Goal: Communication & Community: Answer question/provide support

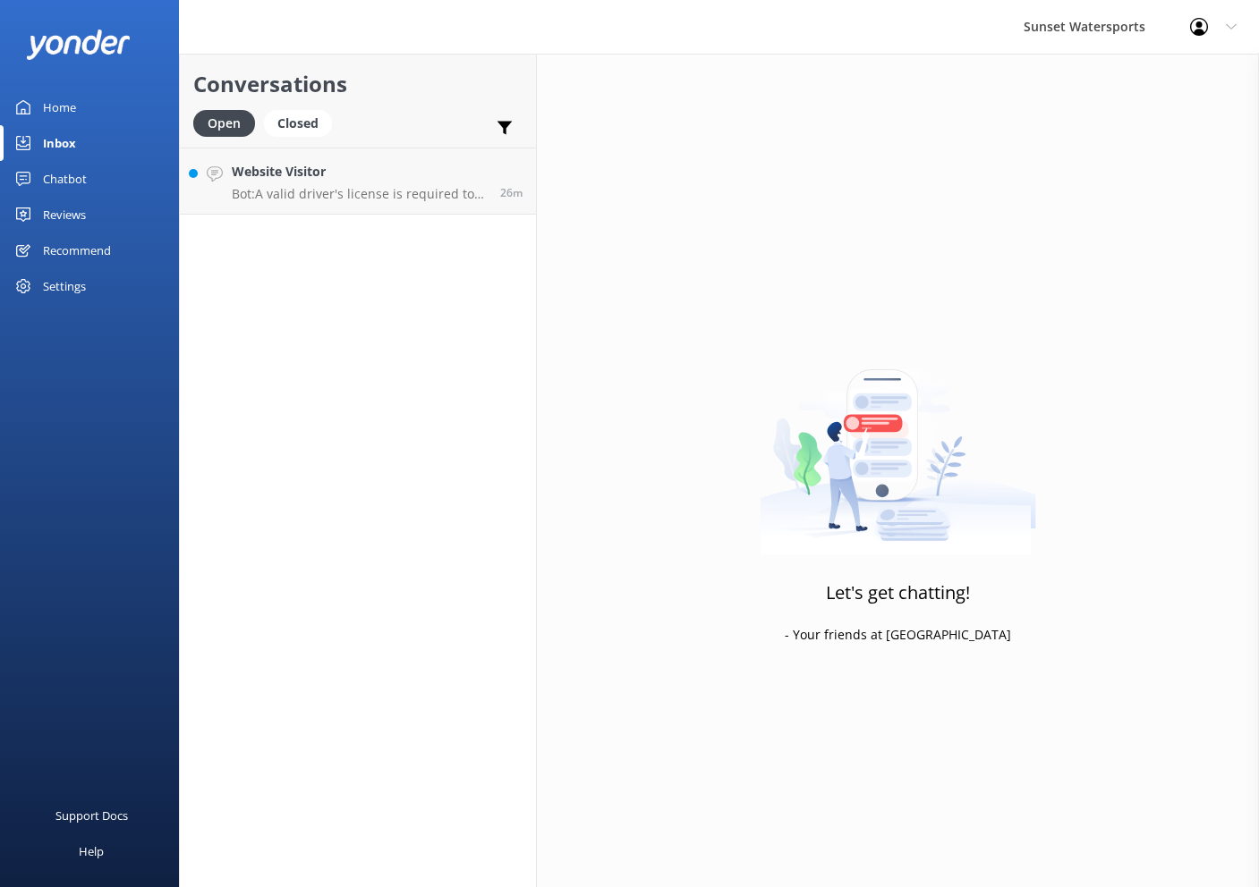
click at [409, 161] on link "Website Visitor Bot: A valid driver's license is required to operate a jet ski …" at bounding box center [358, 181] width 356 height 67
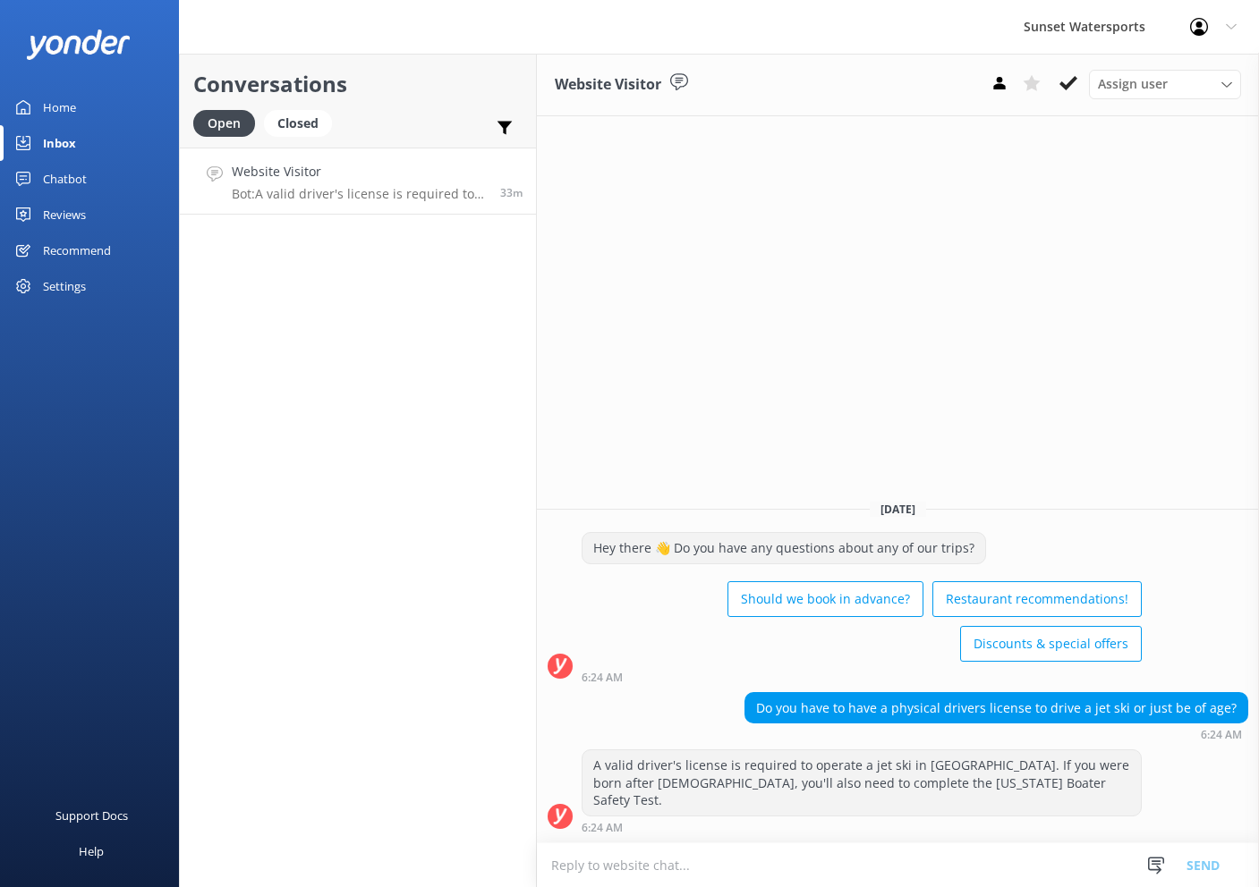
click at [366, 177] on h4 "Website Visitor" at bounding box center [359, 172] width 255 height 20
click at [417, 165] on h4 "Website Visitor" at bounding box center [359, 172] width 255 height 20
click at [416, 166] on h4 "Website Visitor" at bounding box center [359, 172] width 255 height 20
click at [397, 180] on h4 "Website Visitor" at bounding box center [359, 172] width 255 height 20
click at [859, 871] on textarea at bounding box center [898, 865] width 722 height 44
